Goal: Information Seeking & Learning: Find specific fact

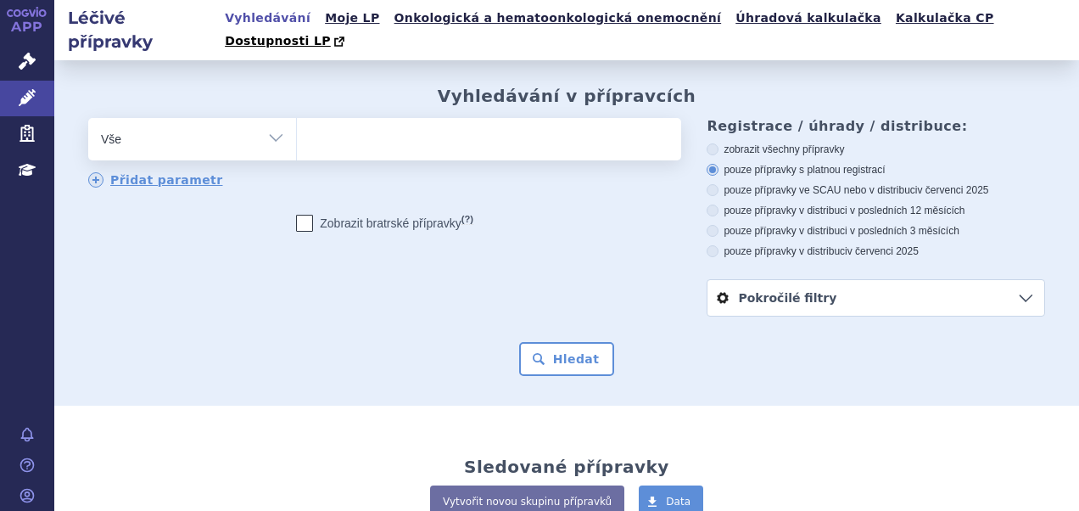
click at [373, 118] on ul at bounding box center [487, 136] width 380 height 36
click at [297, 117] on select at bounding box center [296, 138] width 1 height 42
click at [369, 118] on ul at bounding box center [487, 136] width 380 height 36
click at [297, 117] on select at bounding box center [296, 138] width 1 height 42
type input "al"
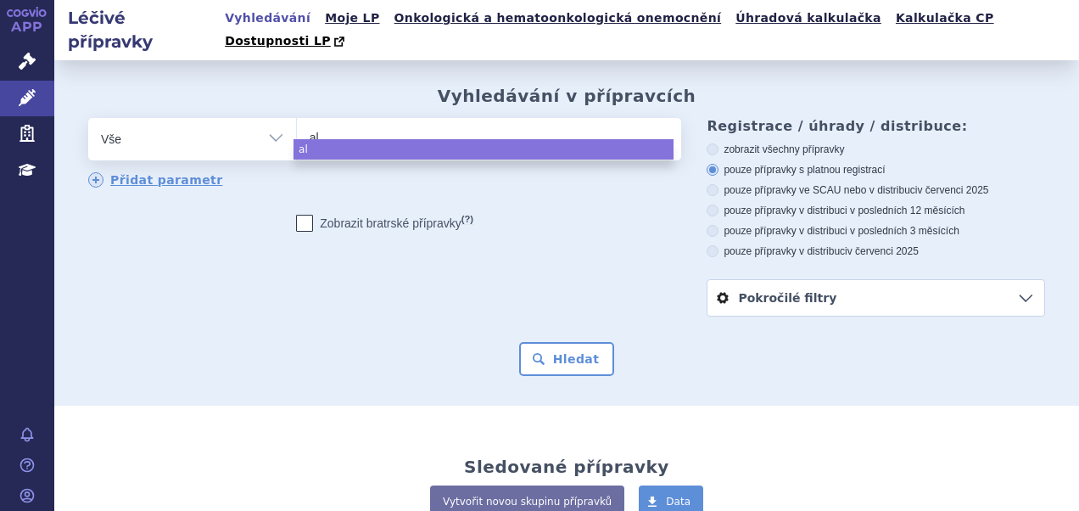
type input "alu"
type input "aluta"
type input "alutar"
type input "alutard"
type input "alutard S"
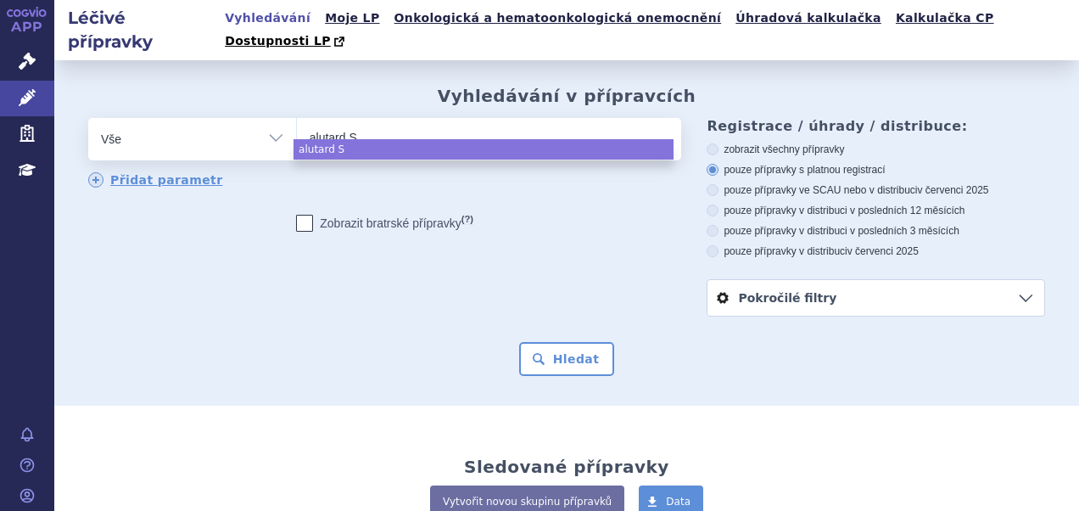
type input "alutard SQ"
select select "alutard SQ"
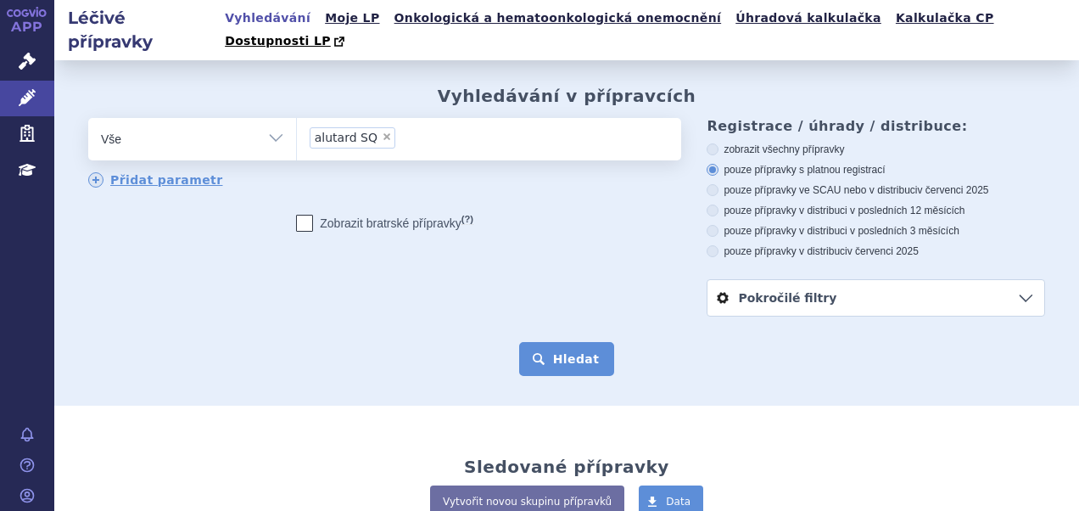
click at [541, 342] on button "Hledat" at bounding box center [567, 359] width 96 height 34
